Goal: Task Accomplishment & Management: Use online tool/utility

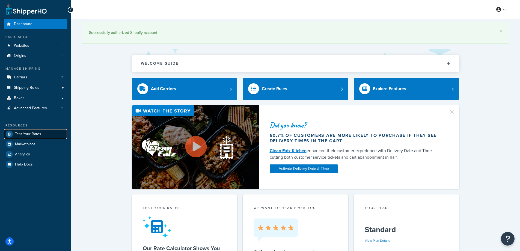
click at [17, 134] on span "Test Your Rates" at bounding box center [28, 134] width 26 height 5
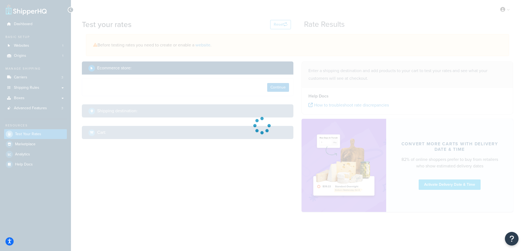
select select "[GEOGRAPHIC_DATA]"
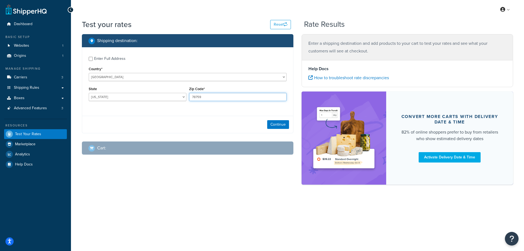
drag, startPoint x: 212, startPoint y: 96, endPoint x: 190, endPoint y: 96, distance: 22.4
click at [190, 96] on input "78759" at bounding box center [238, 97] width 98 height 8
paste input "47302"
type input "47302"
click at [156, 98] on select "[US_STATE] [US_STATE] [US_STATE] [US_STATE] [US_STATE] Armed Forces Americas Ar…" at bounding box center [138, 97] width 98 height 8
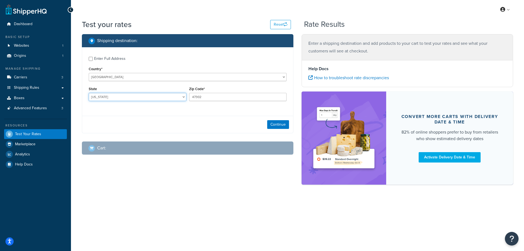
select select "IN"
click at [89, 93] on select "[US_STATE] [US_STATE] [US_STATE] [US_STATE] [US_STATE] Armed Forces Americas Ar…" at bounding box center [138, 97] width 98 height 8
click at [79, 106] on div "Shipping destination : Enter Full Address Country* [GEOGRAPHIC_DATA] [GEOGRAPHI…" at bounding box center [188, 98] width 220 height 129
click at [282, 124] on button "Continue" at bounding box center [278, 124] width 22 height 9
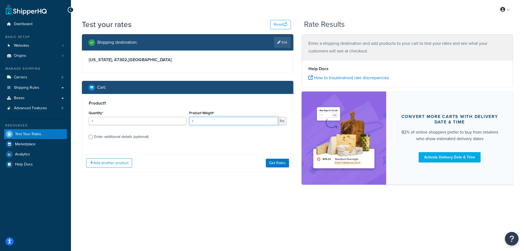
drag, startPoint x: 203, startPoint y: 119, endPoint x: 188, endPoint y: 119, distance: 14.2
click at [188, 119] on div "Product Weight* 1 lbs" at bounding box center [238, 119] width 100 height 20
paste input ".21"
type input "1.21"
click at [146, 121] on input "1" at bounding box center [138, 121] width 98 height 8
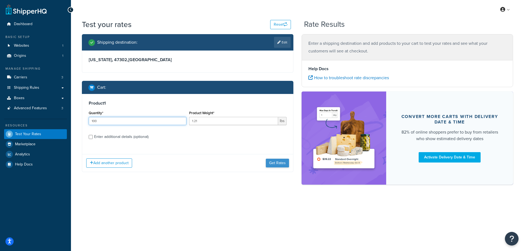
type input "100"
click at [276, 162] on button "Get Rates" at bounding box center [277, 163] width 23 height 9
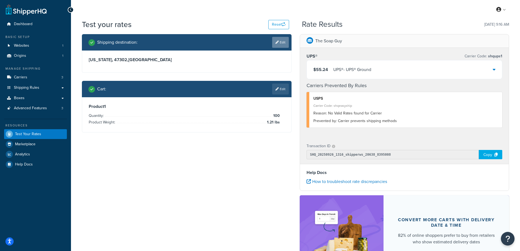
click at [279, 44] on link "Edit" at bounding box center [280, 42] width 17 height 11
select select "IN"
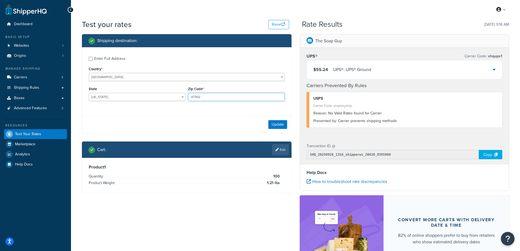
drag, startPoint x: 203, startPoint y: 98, endPoint x: 189, endPoint y: 96, distance: 14.0
click at [189, 96] on input "47302" at bounding box center [236, 97] width 97 height 8
paste input "54904"
type input "54904"
click at [154, 113] on div "Enter Full Address Country* [GEOGRAPHIC_DATA] [GEOGRAPHIC_DATA] [GEOGRAPHIC_DAT…" at bounding box center [187, 90] width 210 height 86
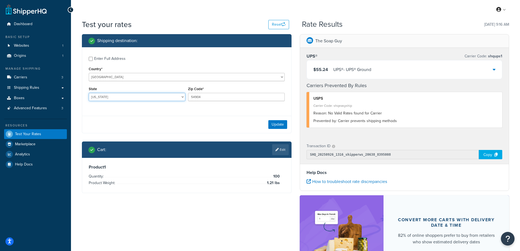
click at [95, 96] on select "[US_STATE] [US_STATE] [US_STATE] [US_STATE] [US_STATE] Armed Forces Americas Ar…" at bounding box center [137, 97] width 97 height 8
select select "WI"
click at [89, 93] on select "[US_STATE] [US_STATE] [US_STATE] [US_STATE] [US_STATE] Armed Forces Americas Ar…" at bounding box center [137, 97] width 97 height 8
click at [126, 111] on div "Enter Full Address Country* [GEOGRAPHIC_DATA] [GEOGRAPHIC_DATA] [GEOGRAPHIC_DAT…" at bounding box center [186, 79] width 209 height 64
click at [277, 125] on button "Update" at bounding box center [277, 124] width 19 height 9
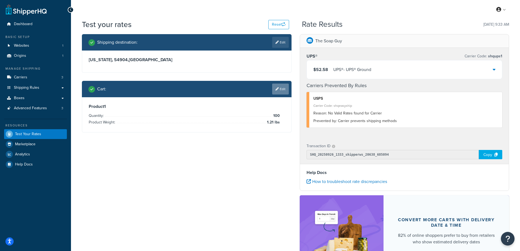
click at [281, 90] on link "Edit" at bounding box center [280, 89] width 17 height 11
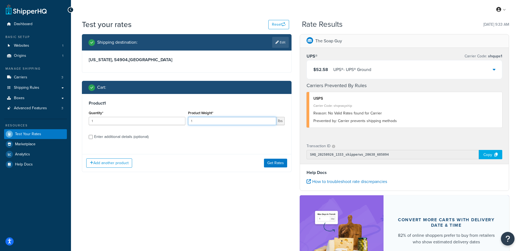
drag, startPoint x: 193, startPoint y: 123, endPoint x: 189, endPoint y: 123, distance: 4.1
click at [189, 123] on input "1" at bounding box center [232, 121] width 88 height 8
paste input "0.7"
type input "0.71"
click at [131, 122] on input "1" at bounding box center [137, 121] width 97 height 8
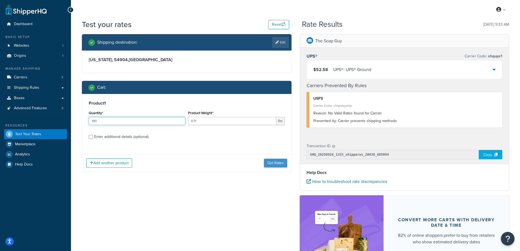
type input "100"
click at [275, 164] on button "Get Rates" at bounding box center [275, 163] width 23 height 9
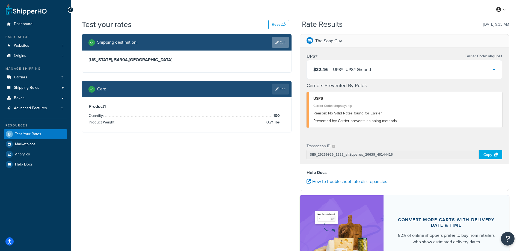
click at [281, 44] on link "Edit" at bounding box center [280, 42] width 17 height 11
select select "WI"
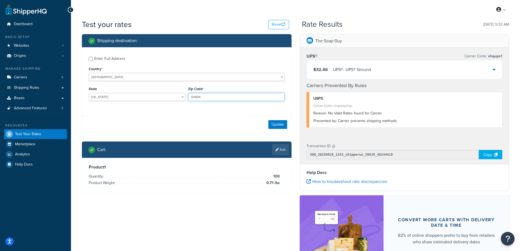
drag, startPoint x: 210, startPoint y: 95, endPoint x: 186, endPoint y: 95, distance: 23.7
click at [186, 95] on div "State [US_STATE] [US_STATE] [US_STATE] [US_STATE] [US_STATE] Armed Forces Ameri…" at bounding box center [186, 95] width 199 height 20
paste input "92653"
type input "92653"
click at [147, 110] on div "Enter Full Address Country* [GEOGRAPHIC_DATA] [GEOGRAPHIC_DATA] [GEOGRAPHIC_DAT…" at bounding box center [186, 79] width 209 height 64
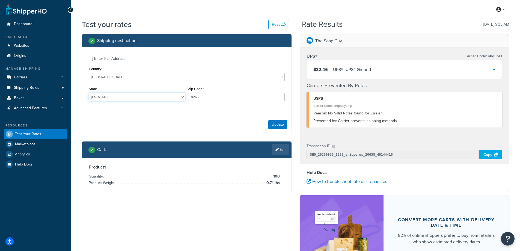
click at [107, 97] on select "[US_STATE] [US_STATE] [US_STATE] [US_STATE] [US_STATE] Armed Forces Americas Ar…" at bounding box center [137, 97] width 97 height 8
select select "CA"
click at [89, 93] on select "[US_STATE] [US_STATE] [US_STATE] [US_STATE] [US_STATE] Armed Forces Americas Ar…" at bounding box center [137, 97] width 97 height 8
click at [78, 91] on div "Shipping destination : Enter Full Address Country* [GEOGRAPHIC_DATA] [GEOGRAPHI…" at bounding box center [187, 117] width 218 height 167
click at [275, 125] on button "Update" at bounding box center [277, 124] width 19 height 9
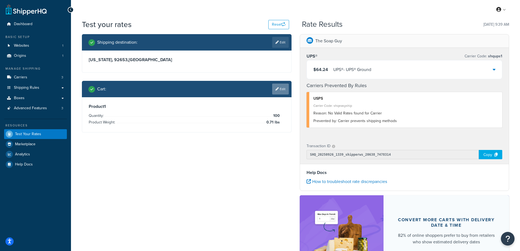
click at [279, 88] on link "Edit" at bounding box center [280, 89] width 17 height 11
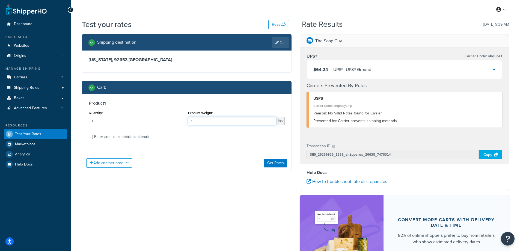
drag, startPoint x: 200, startPoint y: 120, endPoint x: 189, endPoint y: 120, distance: 11.7
click at [189, 120] on input "1" at bounding box center [232, 121] width 88 height 8
paste input ".24"
type input "1.24"
click at [115, 122] on input "1" at bounding box center [137, 121] width 97 height 8
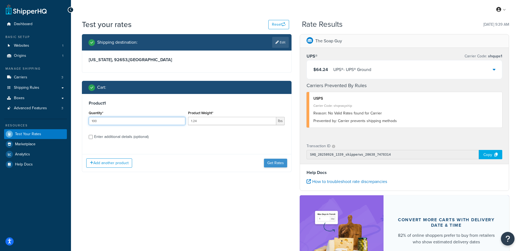
type input "100"
click at [276, 164] on button "Get Rates" at bounding box center [275, 163] width 23 height 9
